Goal: Check status: Check status

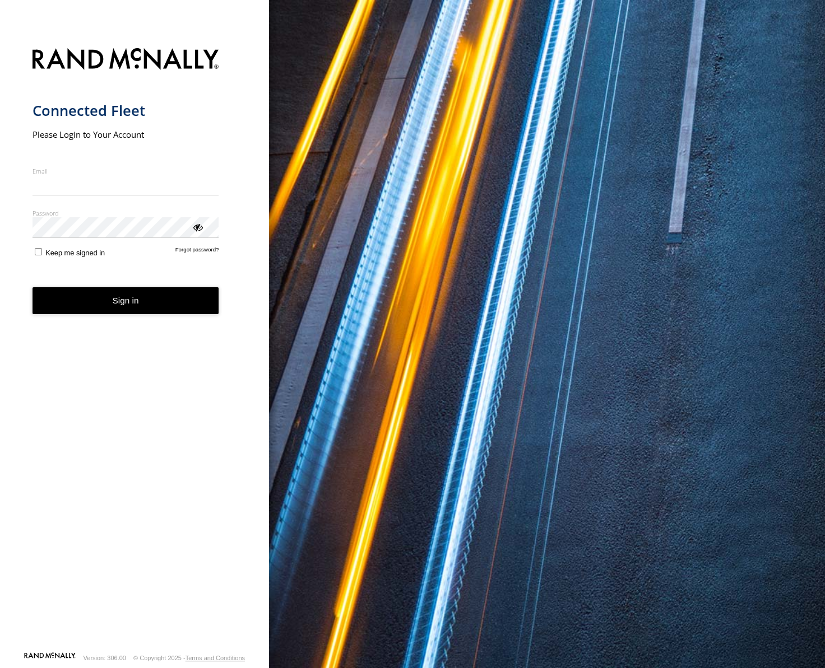
type input "**********"
click at [136, 311] on button "Sign in" at bounding box center [126, 300] width 187 height 27
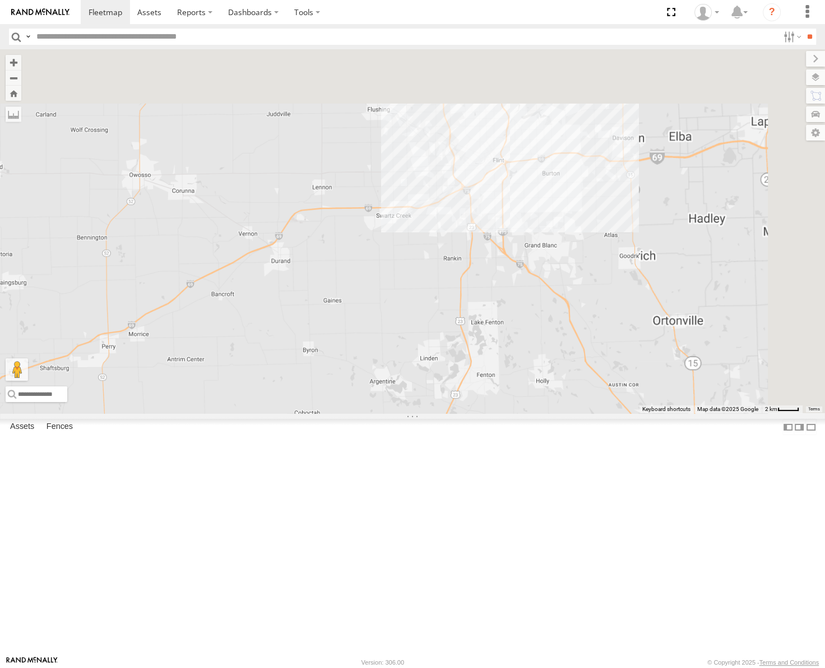
drag, startPoint x: 670, startPoint y: 183, endPoint x: 567, endPoint y: 454, distance: 289.6
click at [567, 414] on div "53247 53266 53217 53208 53245 53230 53221 53133 53291 53150 53144" at bounding box center [412, 231] width 825 height 364
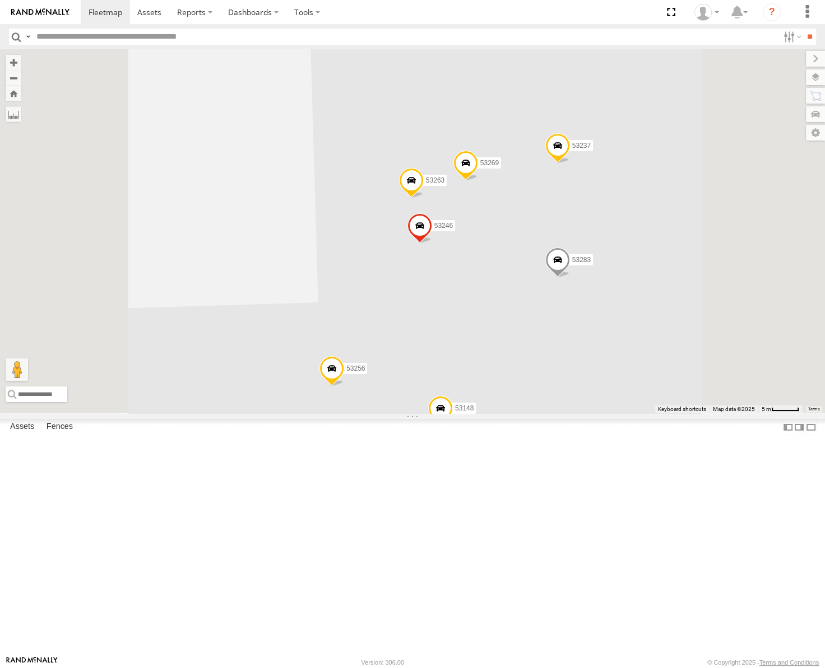
drag, startPoint x: 658, startPoint y: 350, endPoint x: 664, endPoint y: 304, distance: 46.9
click at [664, 306] on div "53247 53266 53217 53208 53245 53230 53221 53133 53291 53150 53144 53141 53145 5…" at bounding box center [412, 231] width 825 height 364
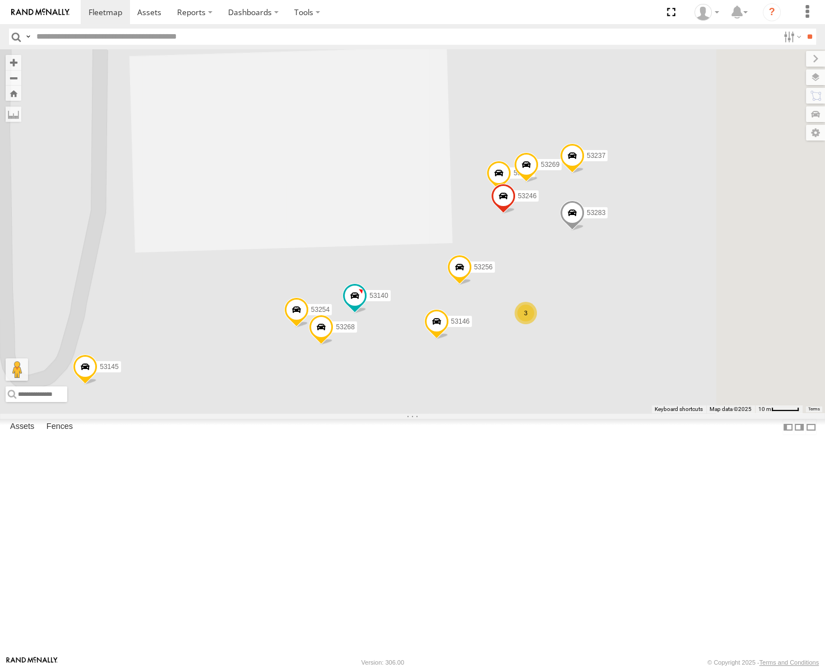
click at [472, 285] on span at bounding box center [459, 270] width 25 height 30
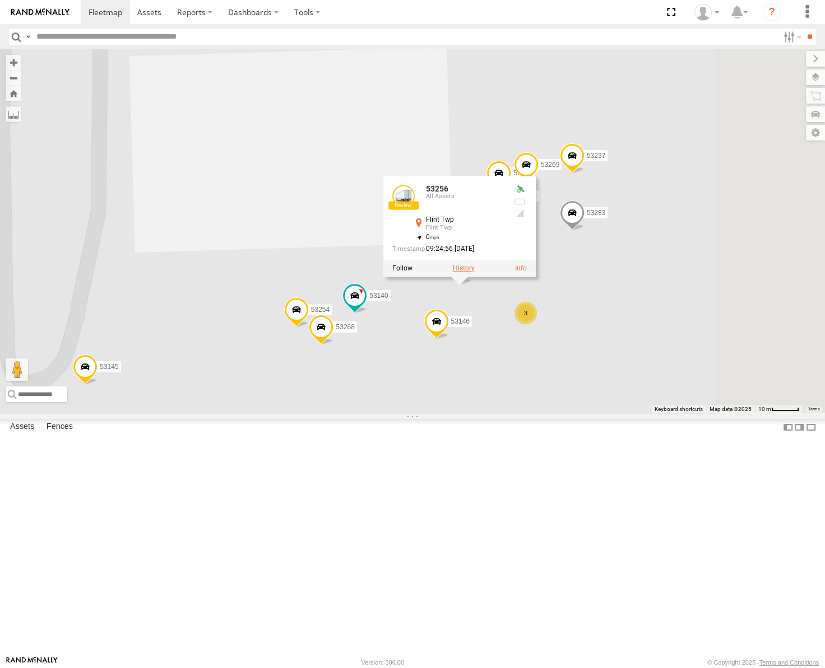
click at [475, 272] on label at bounding box center [464, 268] width 22 height 8
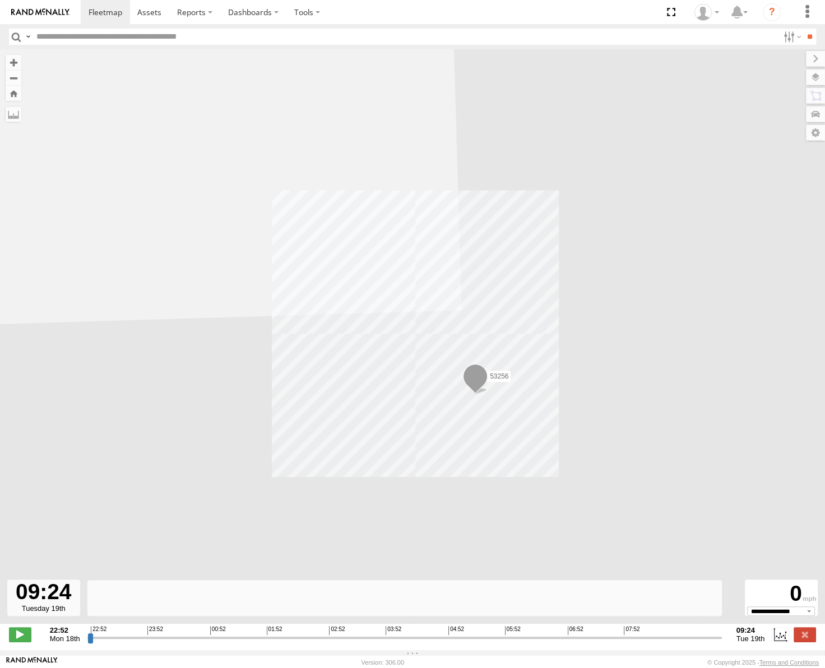
drag, startPoint x: 91, startPoint y: 642, endPoint x: 759, endPoint y: 655, distance: 668.1
type input "**********"
click at [722, 643] on input "range" at bounding box center [404, 638] width 634 height 11
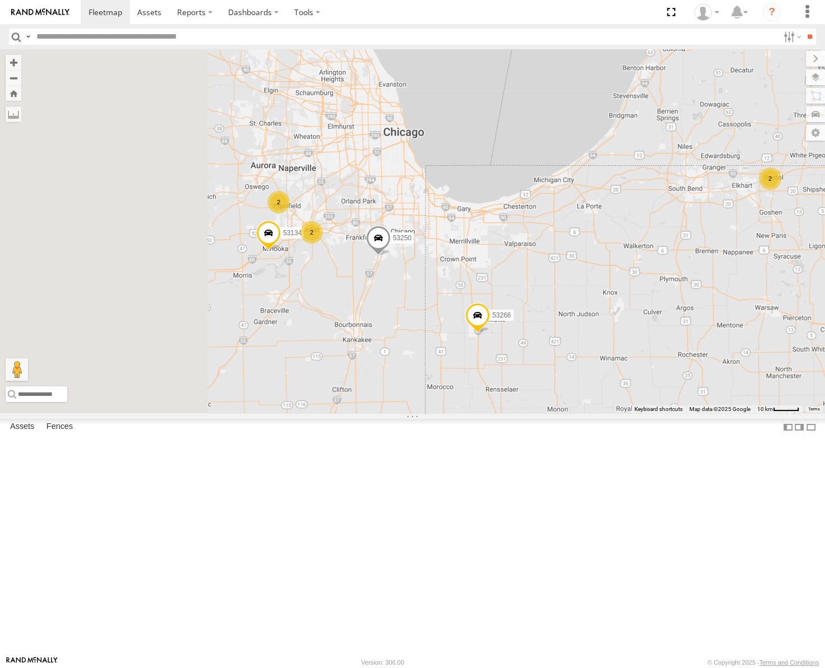
drag, startPoint x: 408, startPoint y: 349, endPoint x: 538, endPoint y: 256, distance: 159.9
click at [536, 258] on div "53217 53247 53266 53208 53245 53271 53230 53151 53250 53203 53212 53133 53291 5…" at bounding box center [412, 231] width 825 height 364
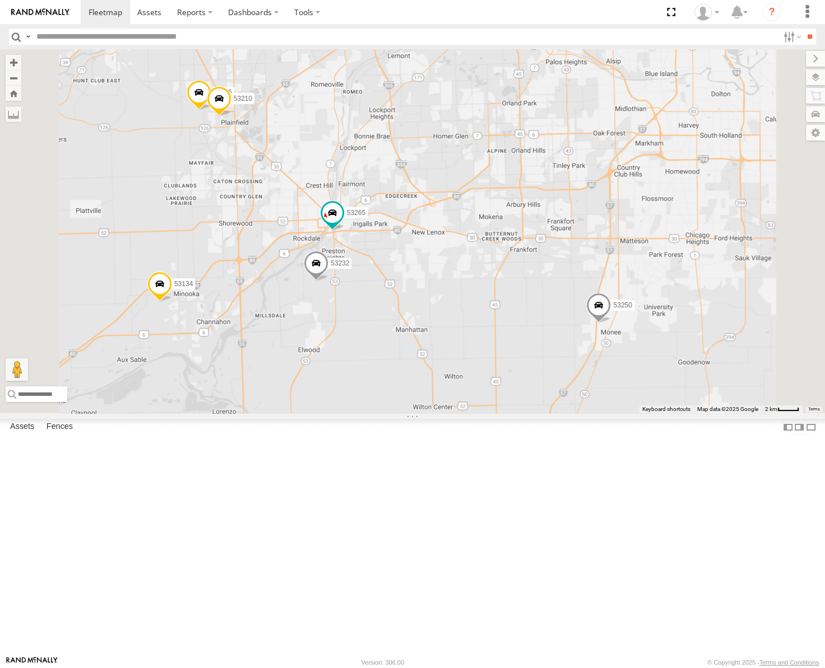
drag, startPoint x: 554, startPoint y: 402, endPoint x: 569, endPoint y: 353, distance: 51.0
click at [569, 358] on div "53217 53247 53266 53208 53245 53271 53230 53151 53250 53203 53212 53133 53291 5…" at bounding box center [412, 231] width 825 height 364
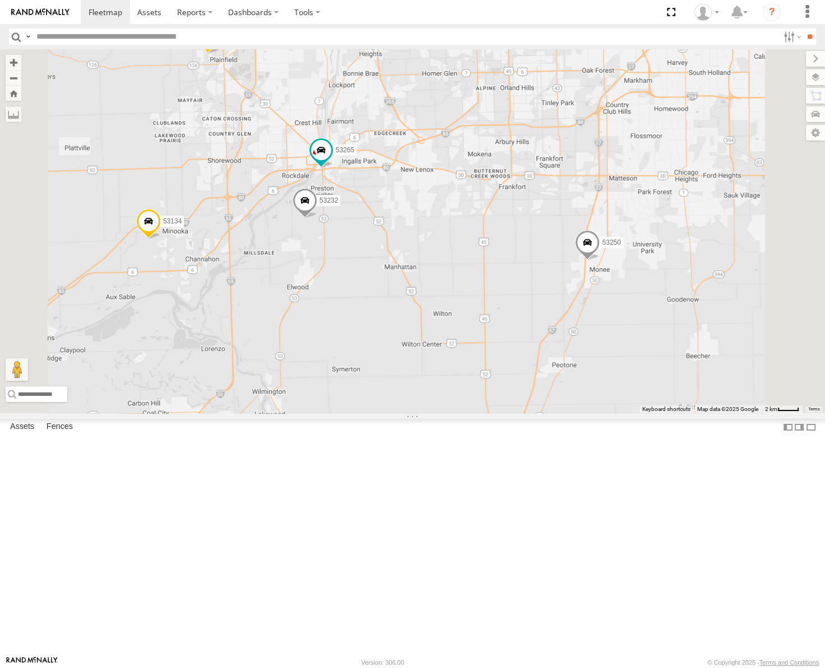
drag, startPoint x: 705, startPoint y: 393, endPoint x: 660, endPoint y: 377, distance: 47.7
click at [663, 377] on div "53217 53247 53266 53208 53245 53271 53230 53151 53250 53203 53212 53133 53291 5…" at bounding box center [412, 231] width 825 height 364
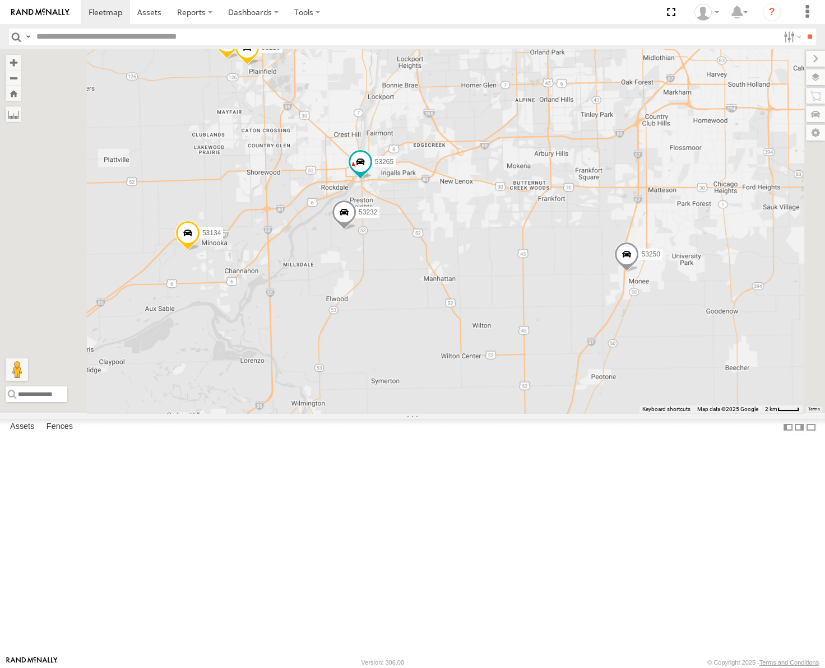
drag, startPoint x: 572, startPoint y: 357, endPoint x: 624, endPoint y: 383, distance: 58.4
click at [624, 383] on div "53217 53247 53266 53208 53245 53271 53230 53151 53250 53203 53212 53133 53291 5…" at bounding box center [412, 231] width 825 height 364
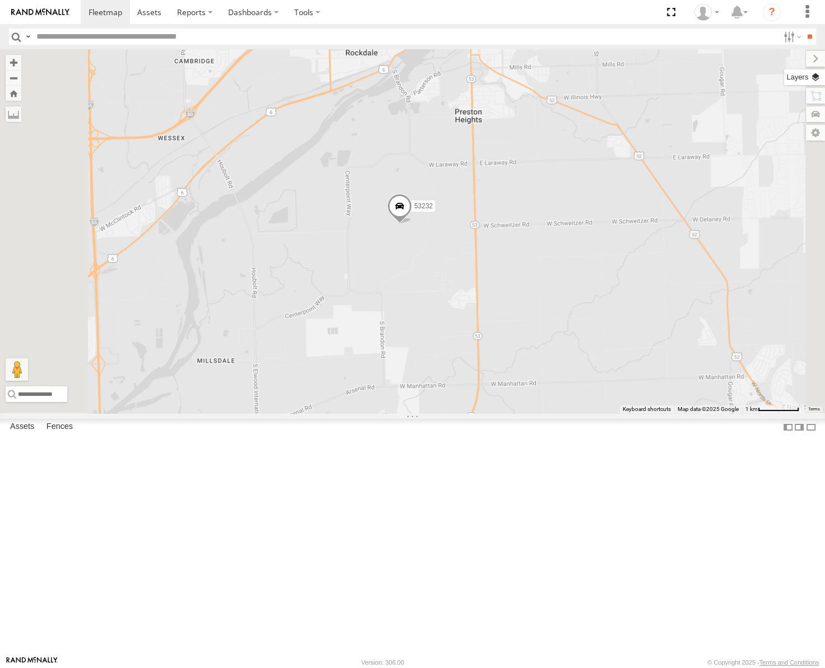
click at [819, 73] on label at bounding box center [804, 77] width 41 height 16
click at [0, 0] on span "Basemaps" at bounding box center [0, 0] width 0 height 0
click at [0, 0] on span "Satellite" at bounding box center [0, 0] width 0 height 0
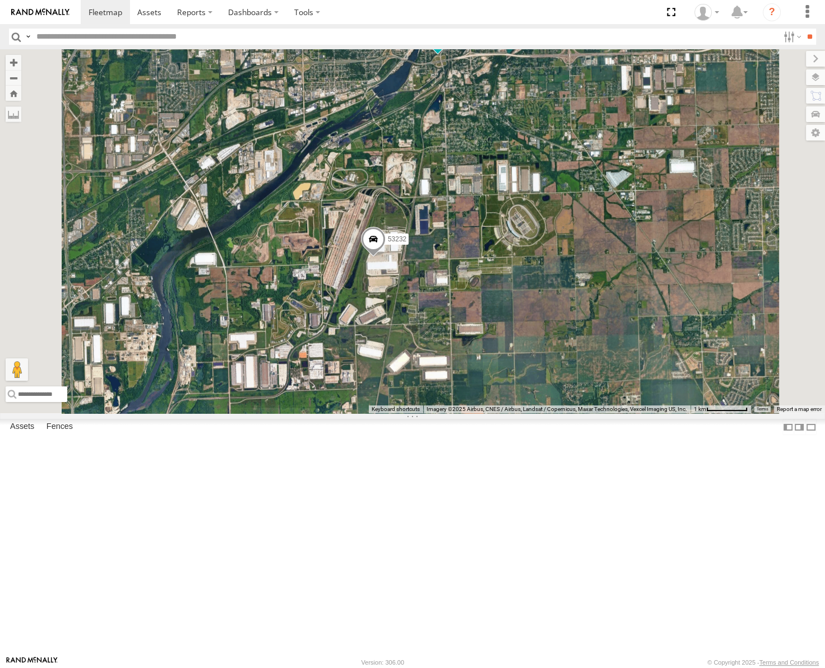
click at [617, 215] on div "53217 53247 53266 53208 53245 53271 53230 53151 53250 53203 53212 53133 53291 5…" at bounding box center [412, 231] width 825 height 364
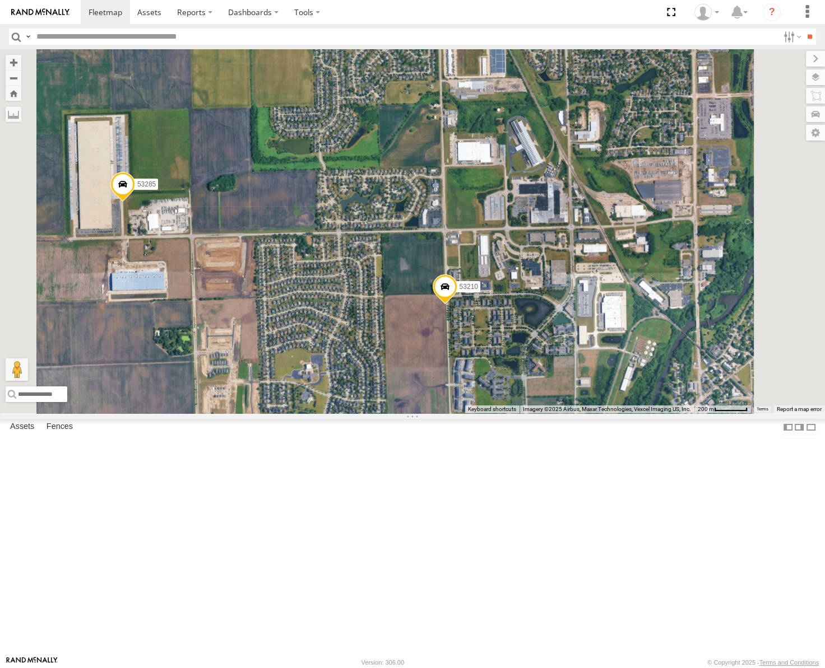
drag, startPoint x: 461, startPoint y: 312, endPoint x: 493, endPoint y: 274, distance: 48.9
click at [493, 274] on div "53217 53247 53266 53208 53245 53271 53230 53151 53250 53203 53212 53133 53291 5…" at bounding box center [412, 231] width 825 height 364
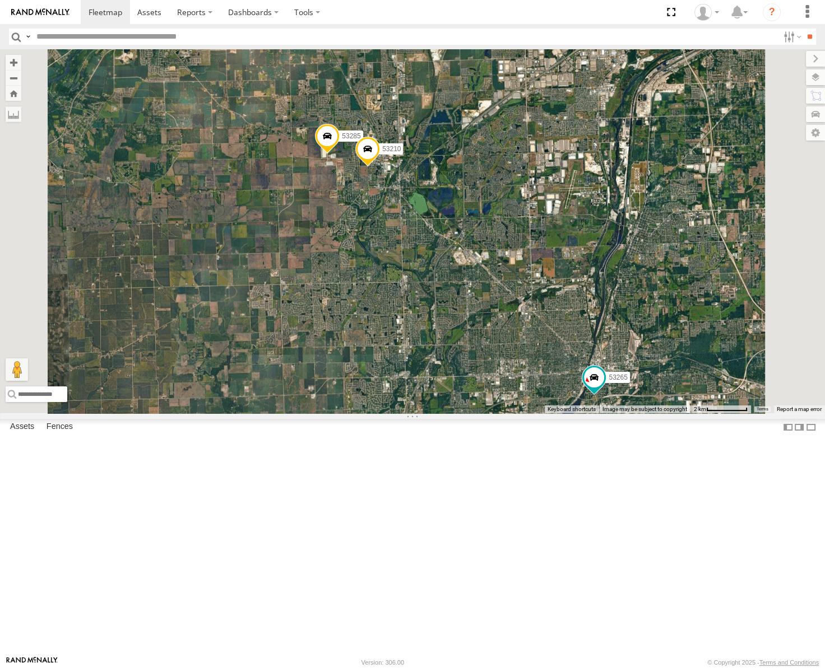
drag, startPoint x: 527, startPoint y: 424, endPoint x: 551, endPoint y: 310, distance: 116.3
click at [551, 311] on div "53217 53247 53266 53208 53245 53271 53230 53151 53250 53203 53212 53133 53291 5…" at bounding box center [412, 231] width 825 height 364
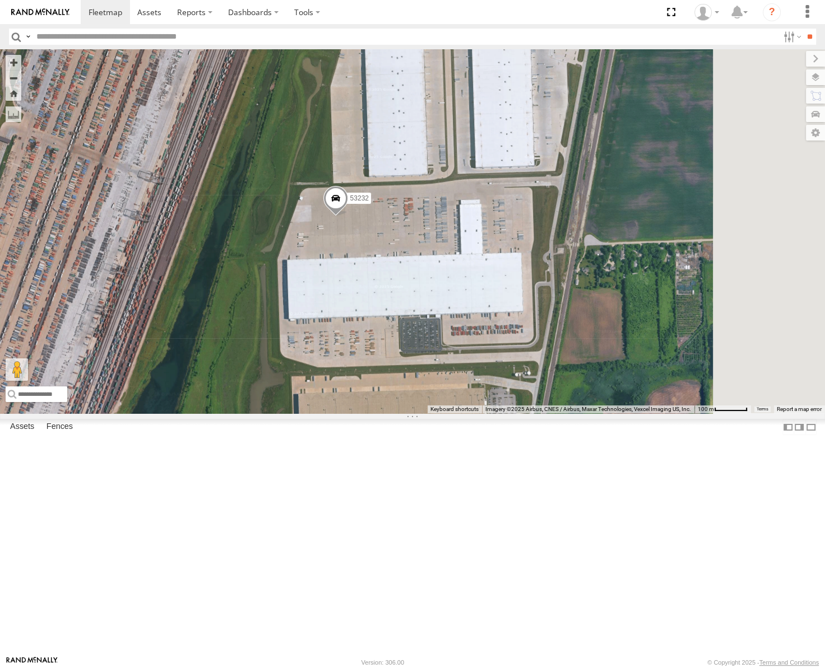
drag, startPoint x: 543, startPoint y: 327, endPoint x: 494, endPoint y: 343, distance: 51.9
click at [499, 342] on div "53217 53247 53266 53208 53245 53271 53230 53151 53250 53203 53212 53133 53291 5…" at bounding box center [412, 231] width 825 height 364
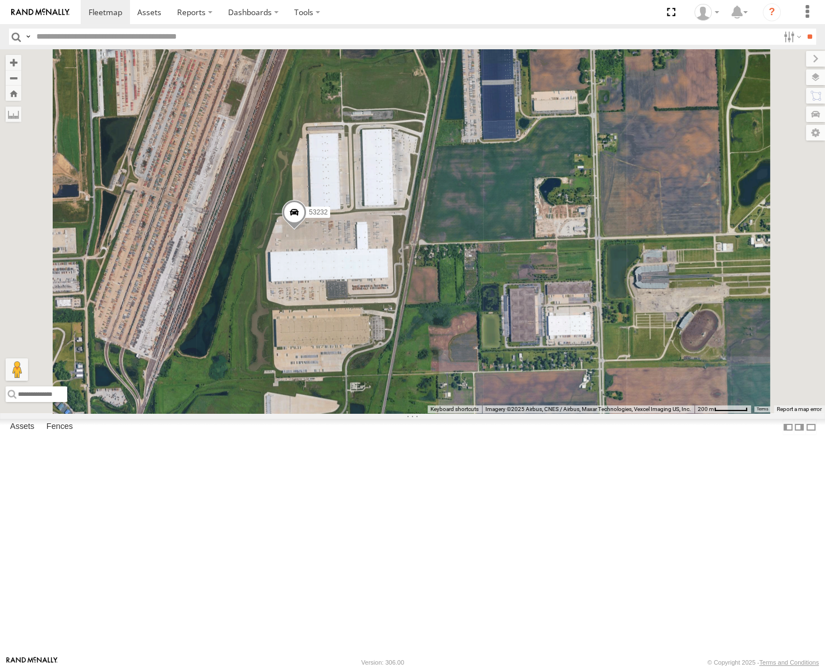
drag, startPoint x: 558, startPoint y: 347, endPoint x: 514, endPoint y: 359, distance: 45.8
click at [517, 359] on div "53217 53247 53266 53208 53245 53271 53230 53151 53250 53203 53212 53133 53291 5…" at bounding box center [412, 231] width 825 height 364
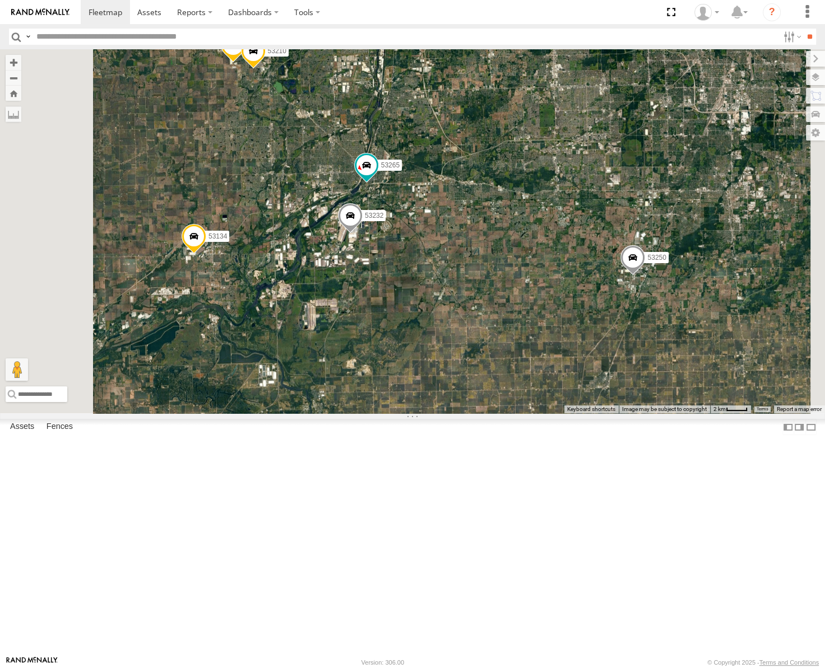
click at [0, 0] on span "Roadmap" at bounding box center [0, 0] width 0 height 0
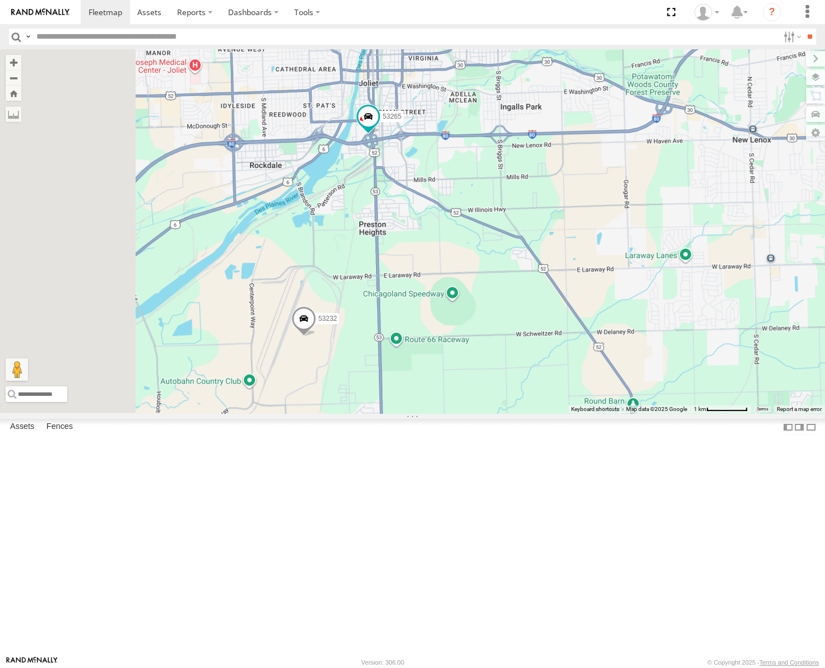
drag, startPoint x: 528, startPoint y: 427, endPoint x: 533, endPoint y: 420, distance: 8.1
click at [533, 414] on div "53217 53247 53266 53208 53245 53271 53230 53151 53250 53203 53212 53133 53291 5…" at bounding box center [412, 231] width 825 height 364
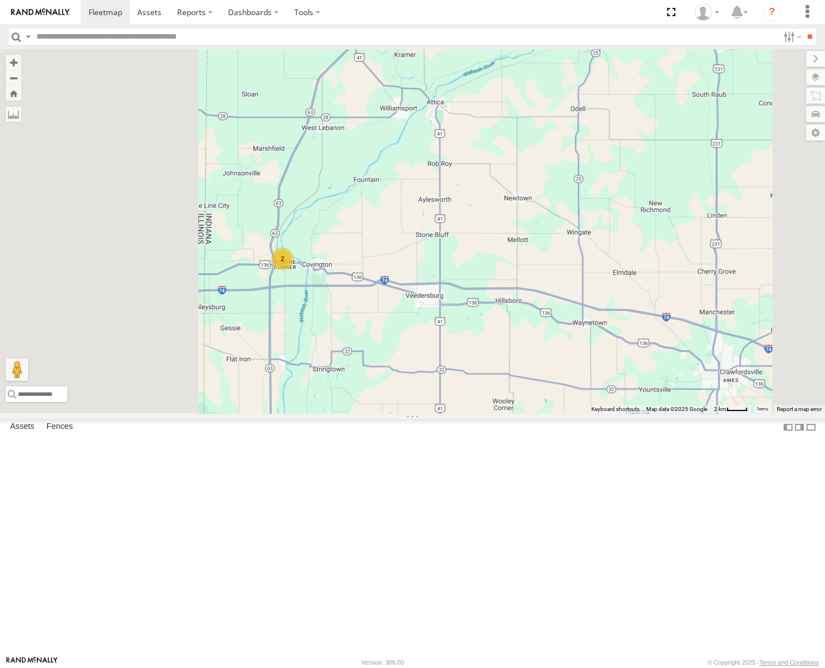
drag, startPoint x: 372, startPoint y: 357, endPoint x: 479, endPoint y: 403, distance: 116.2
click at [482, 402] on div "53247 53266 53217 53208 53245 53144 53271 53230 53151 53250 53203 53212 53133 5…" at bounding box center [412, 231] width 825 height 364
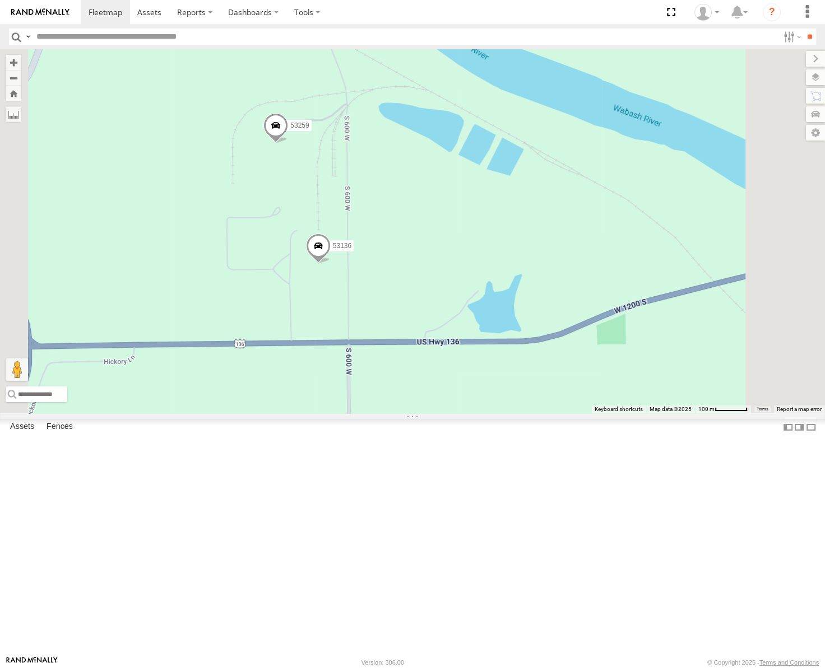
click at [0, 0] on span "Satellite" at bounding box center [0, 0] width 0 height 0
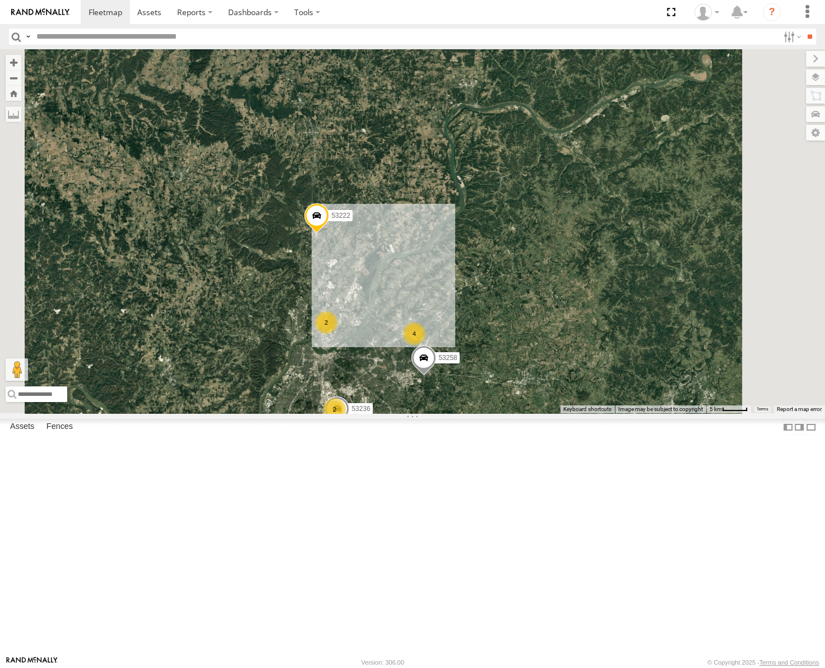
drag, startPoint x: 500, startPoint y: 441, endPoint x: 501, endPoint y: 413, distance: 28.0
click at [501, 414] on div "53247 53266 53217 53208 53245 53144 53271 53230 53151 53250 53203 53212 53133 5…" at bounding box center [412, 231] width 825 height 364
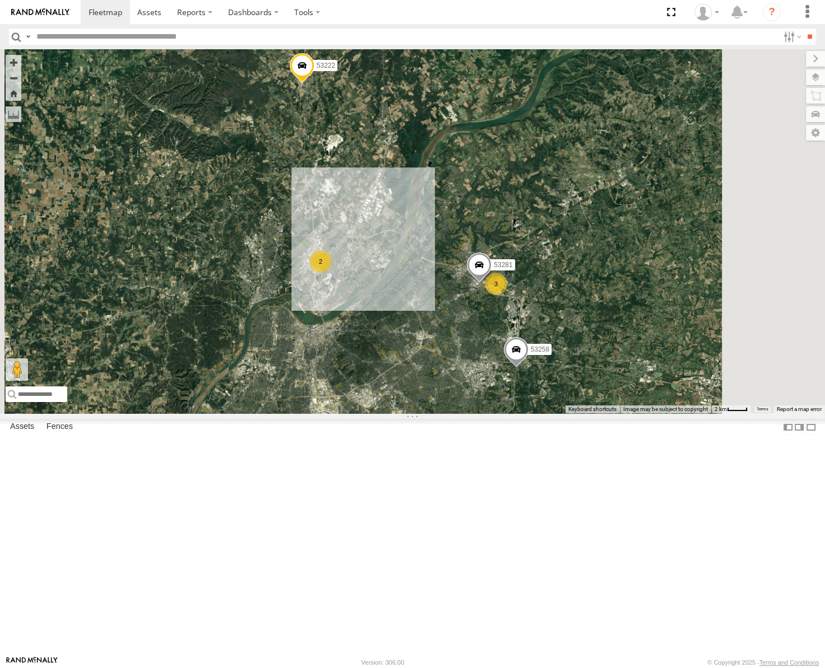
drag, startPoint x: 500, startPoint y: 443, endPoint x: 456, endPoint y: 383, distance: 74.5
click at [456, 383] on div "53247 53266 53217 53208 53245 53144 53271 53230 53151 53250 53203 53212 53133 5…" at bounding box center [412, 231] width 825 height 364
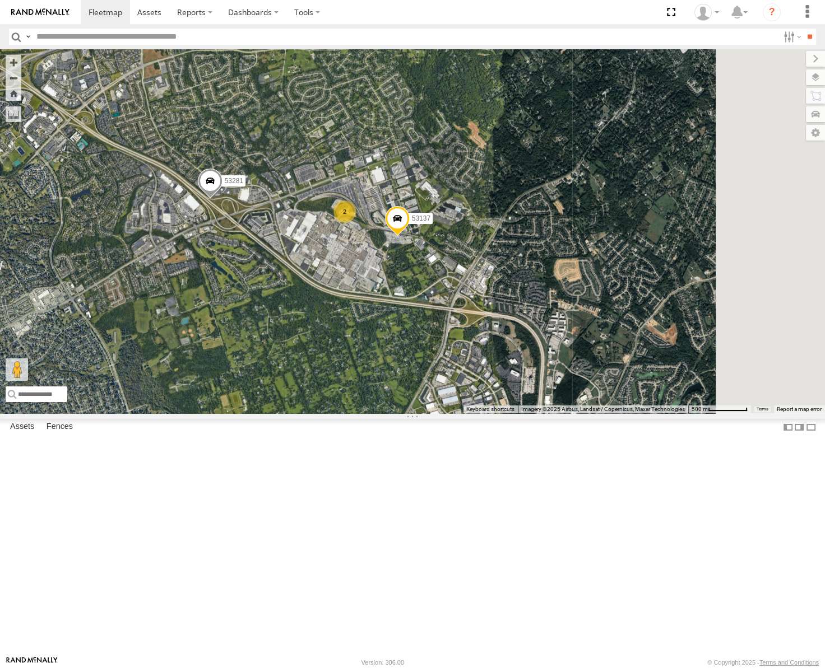
drag, startPoint x: 603, startPoint y: 282, endPoint x: 393, endPoint y: 363, distance: 224.9
click at [393, 363] on div "53247 53266 53217 53208 53245 53144 53271 53230 53151 53250 53203 53212 53133 5…" at bounding box center [412, 231] width 825 height 364
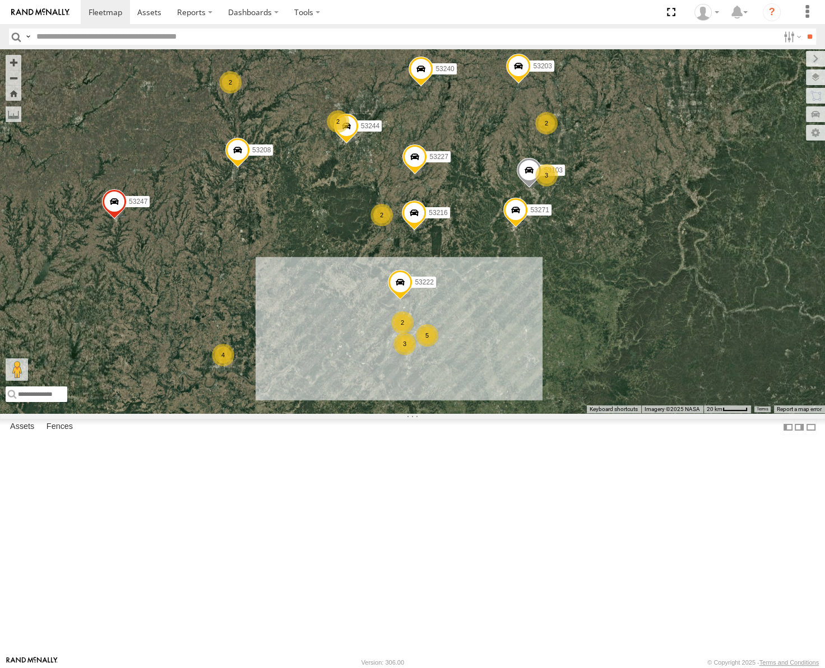
drag, startPoint x: 508, startPoint y: 347, endPoint x: 481, endPoint y: 336, distance: 29.1
click at [482, 336] on div "53247 53266 53217 53208 53245 53144 53271 53230 53151 53250 53203 53212 53133 5…" at bounding box center [412, 231] width 825 height 364
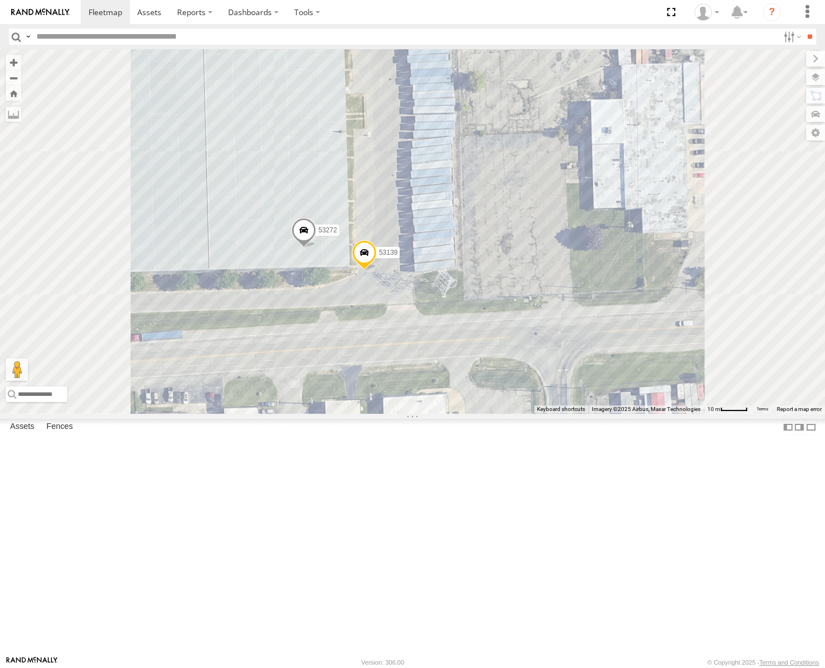
drag, startPoint x: 565, startPoint y: 207, endPoint x: 559, endPoint y: 282, distance: 74.8
click at [559, 282] on div "53247 53266 53217 53208 53245 53144 53271 53230 53151 53250 53203 53212 53133 5…" at bounding box center [412, 231] width 825 height 364
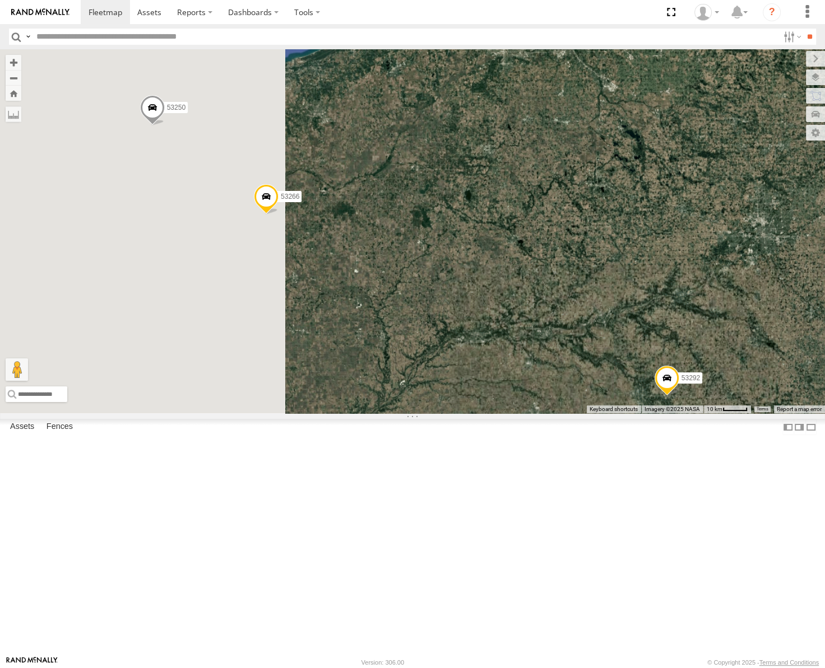
drag, startPoint x: 396, startPoint y: 343, endPoint x: 533, endPoint y: 341, distance: 136.7
click at [532, 341] on div "53247 53266 53217 53208 53245 53144 53271 53230 53151 53250 53203 53212 53133 5…" at bounding box center [412, 231] width 825 height 364
